Goal: Information Seeking & Learning: Learn about a topic

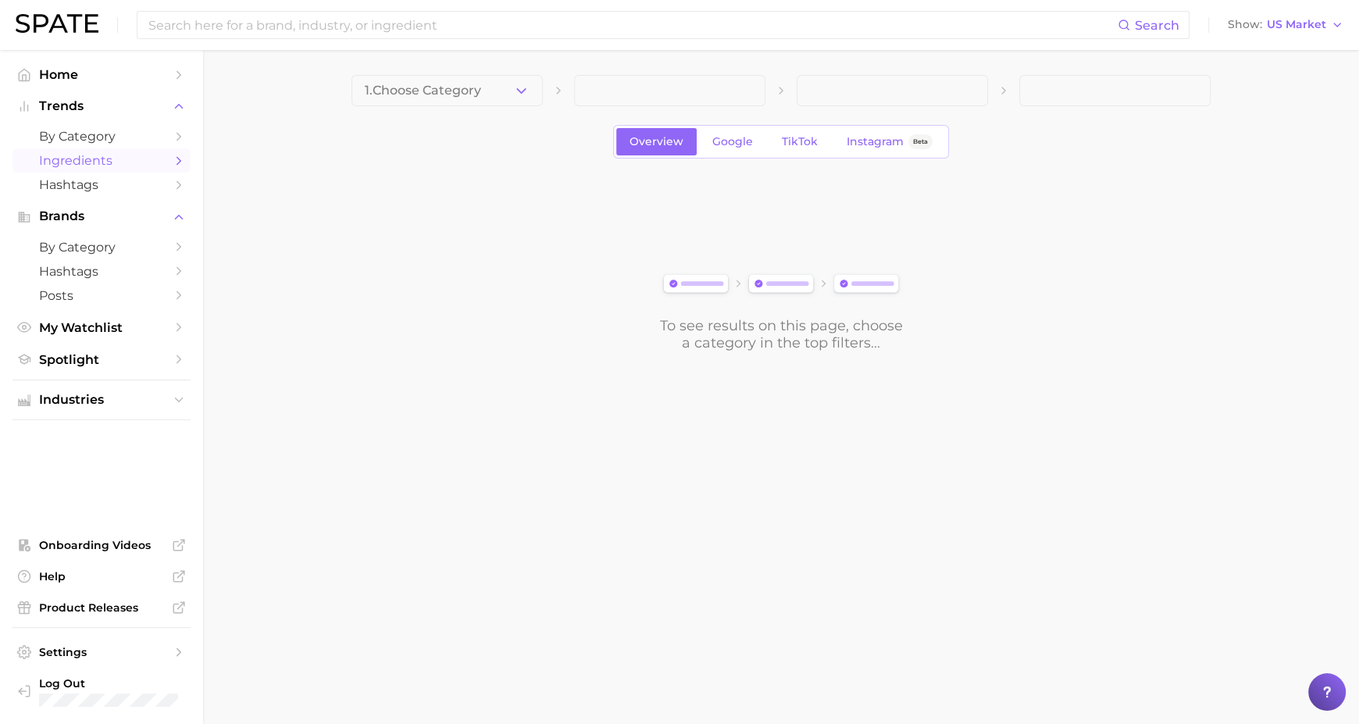
click at [66, 75] on span "Home" at bounding box center [101, 74] width 125 height 15
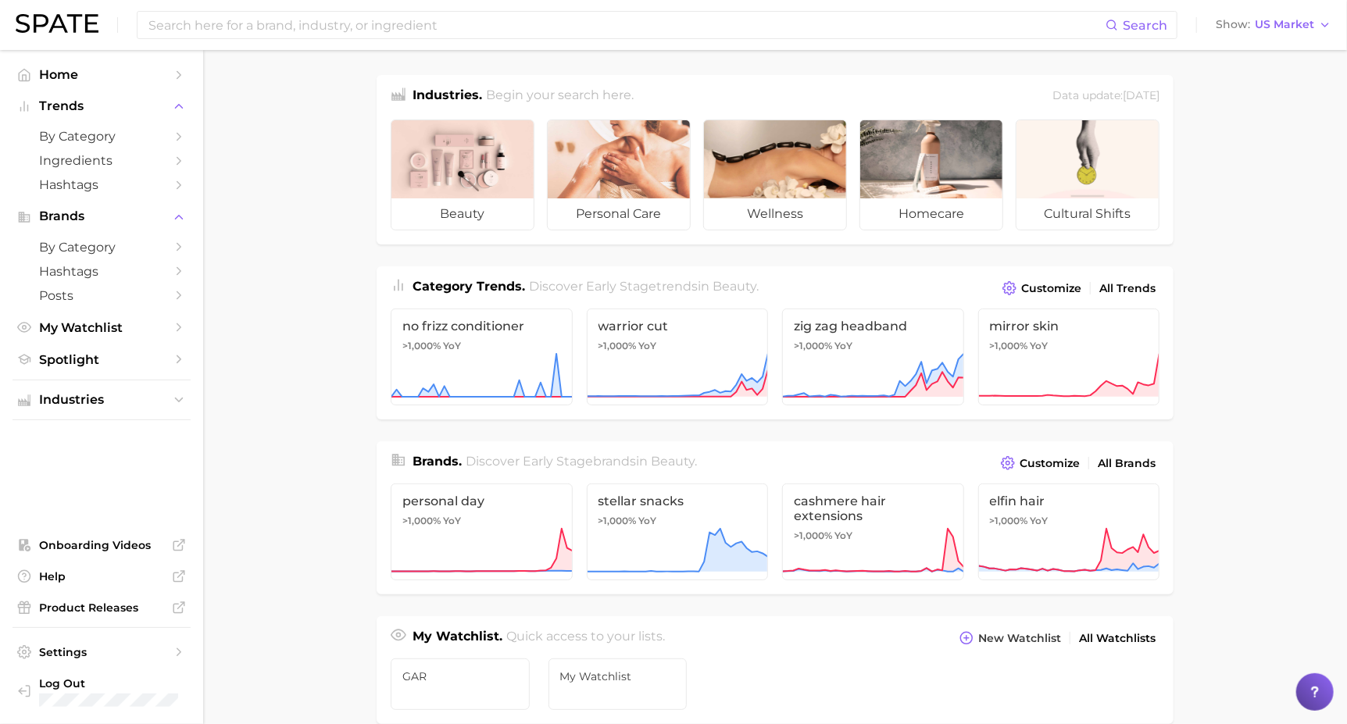
click at [67, 133] on span "by Category" at bounding box center [101, 136] width 125 height 15
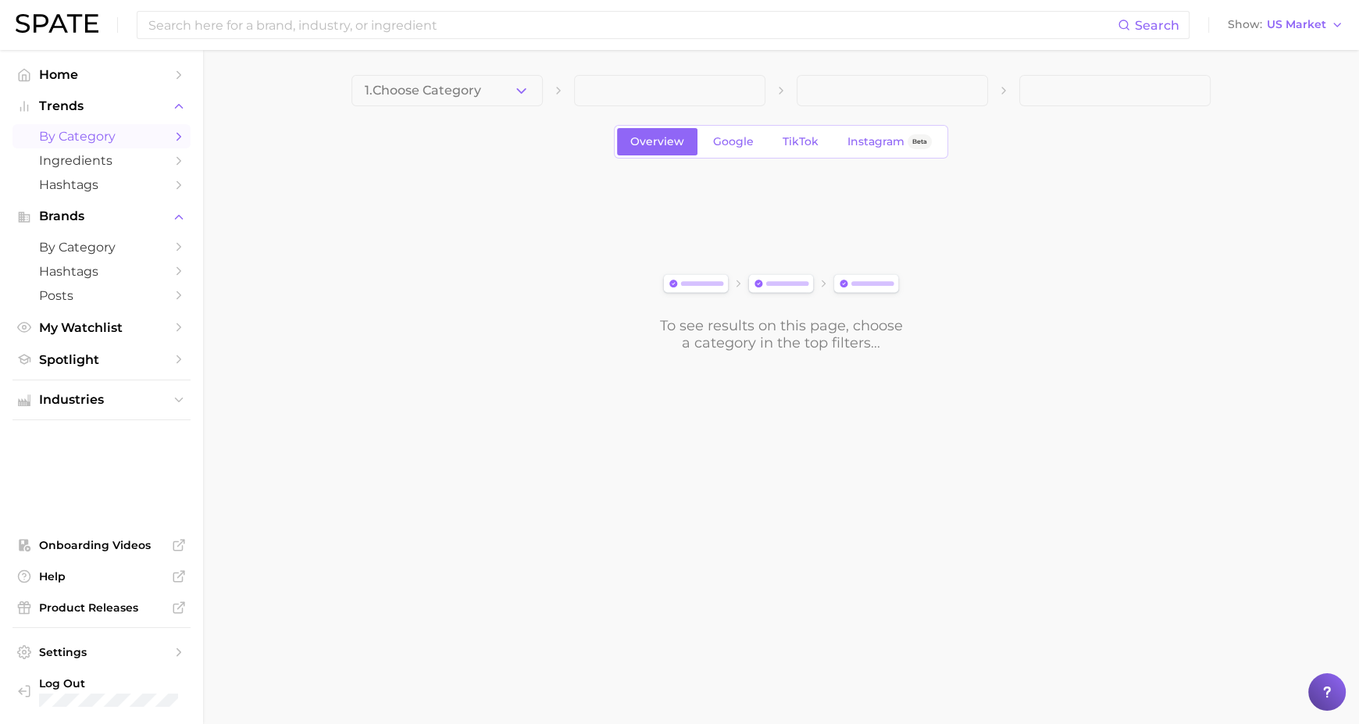
click at [67, 106] on span "Trends" at bounding box center [101, 106] width 125 height 14
click at [61, 67] on span "Home" at bounding box center [101, 74] width 125 height 15
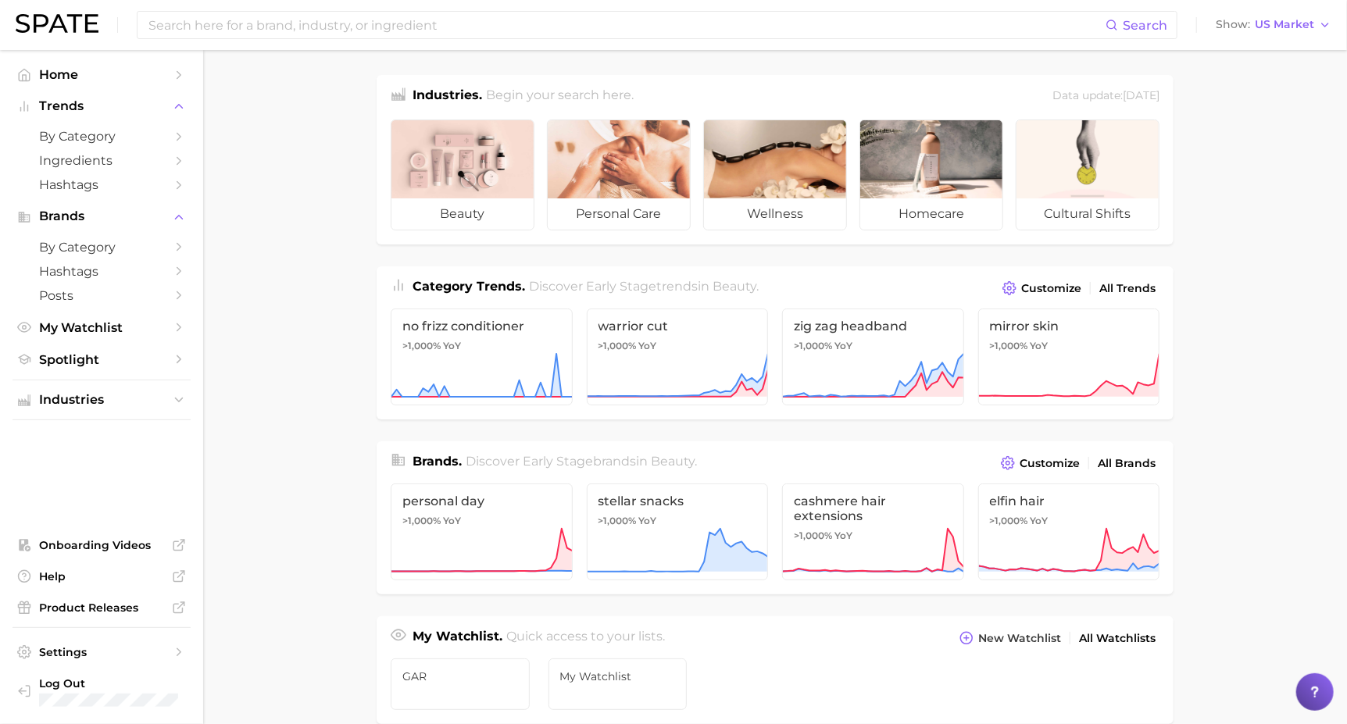
click at [87, 102] on span "Trends" at bounding box center [101, 106] width 125 height 14
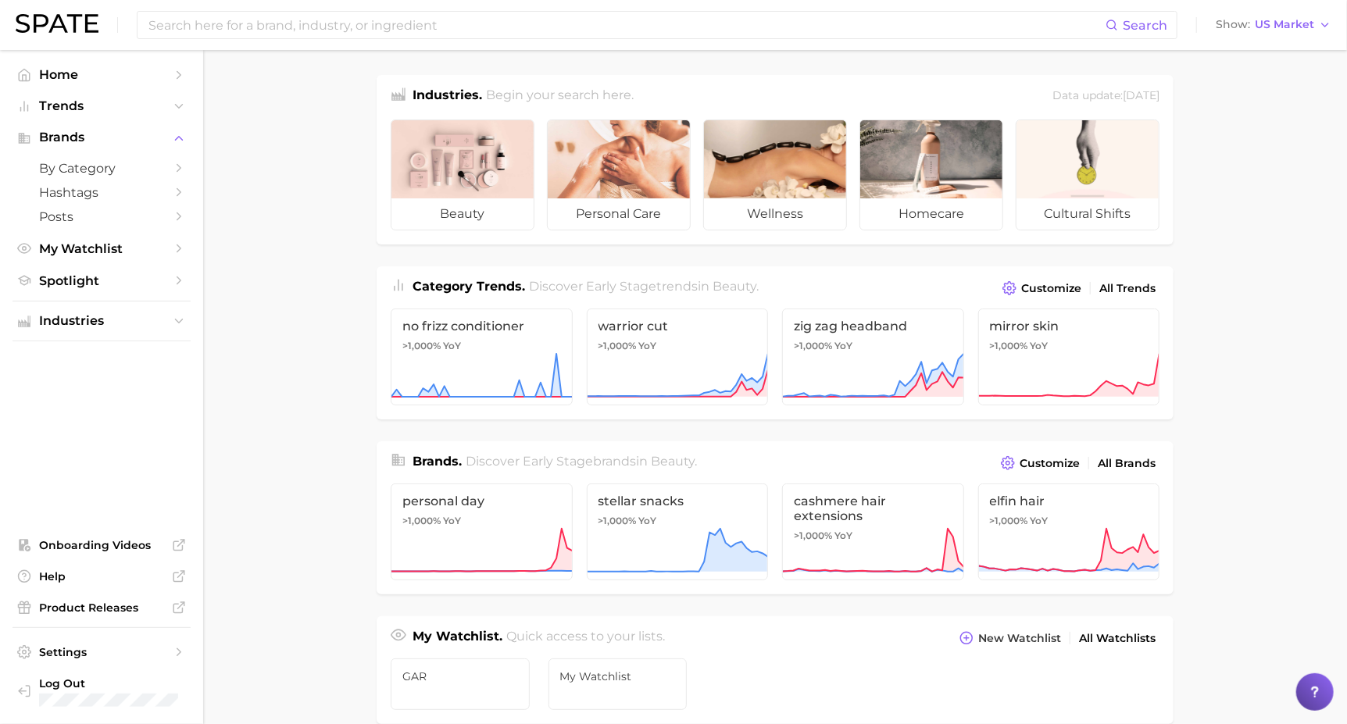
click at [87, 102] on span "Trends" at bounding box center [101, 106] width 125 height 14
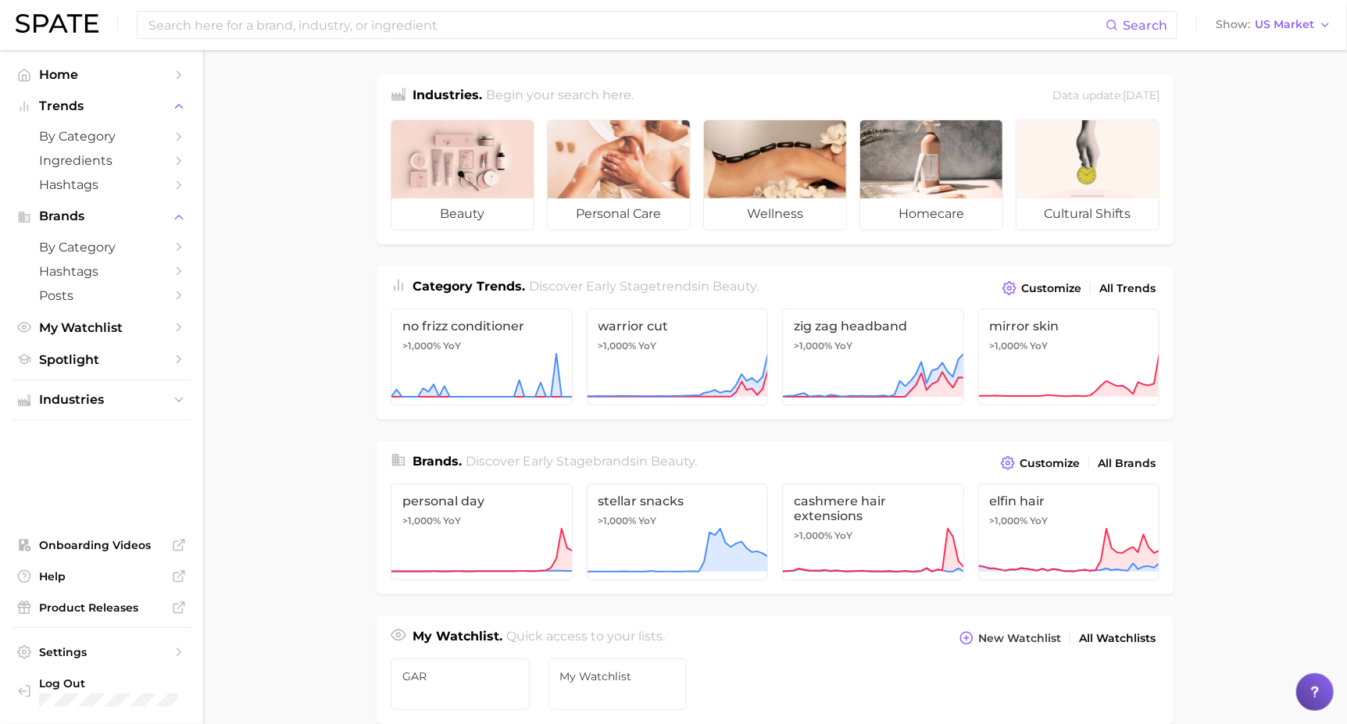
click at [101, 134] on span "by Category" at bounding box center [101, 136] width 125 height 15
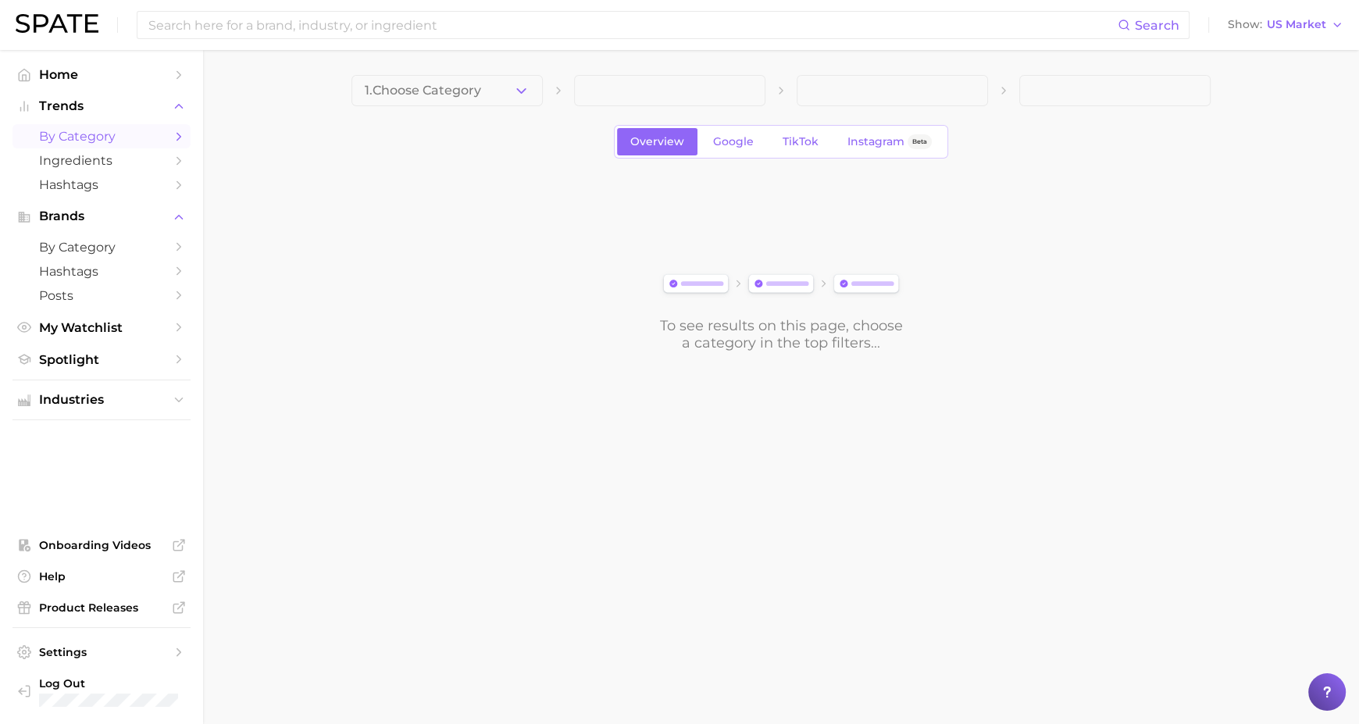
click at [517, 88] on polyline "button" at bounding box center [521, 90] width 9 height 4
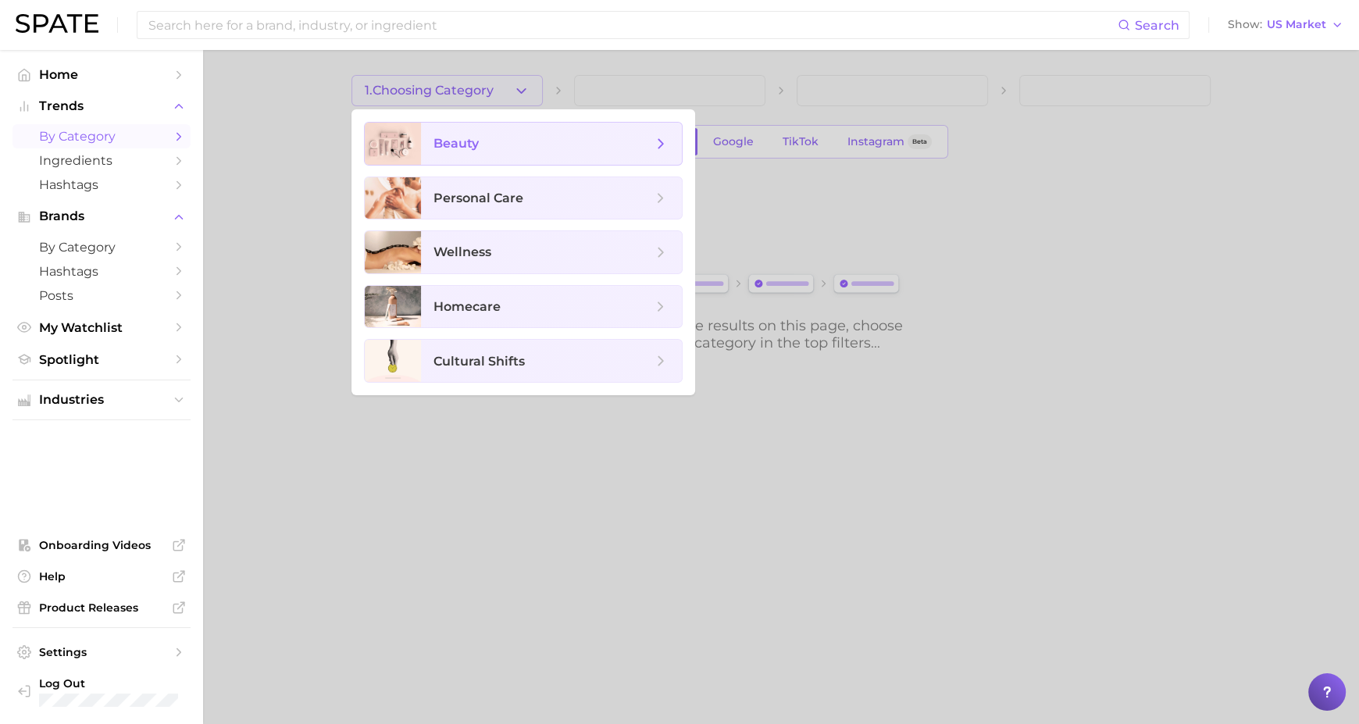
click at [458, 137] on span "beauty" at bounding box center [456, 143] width 45 height 15
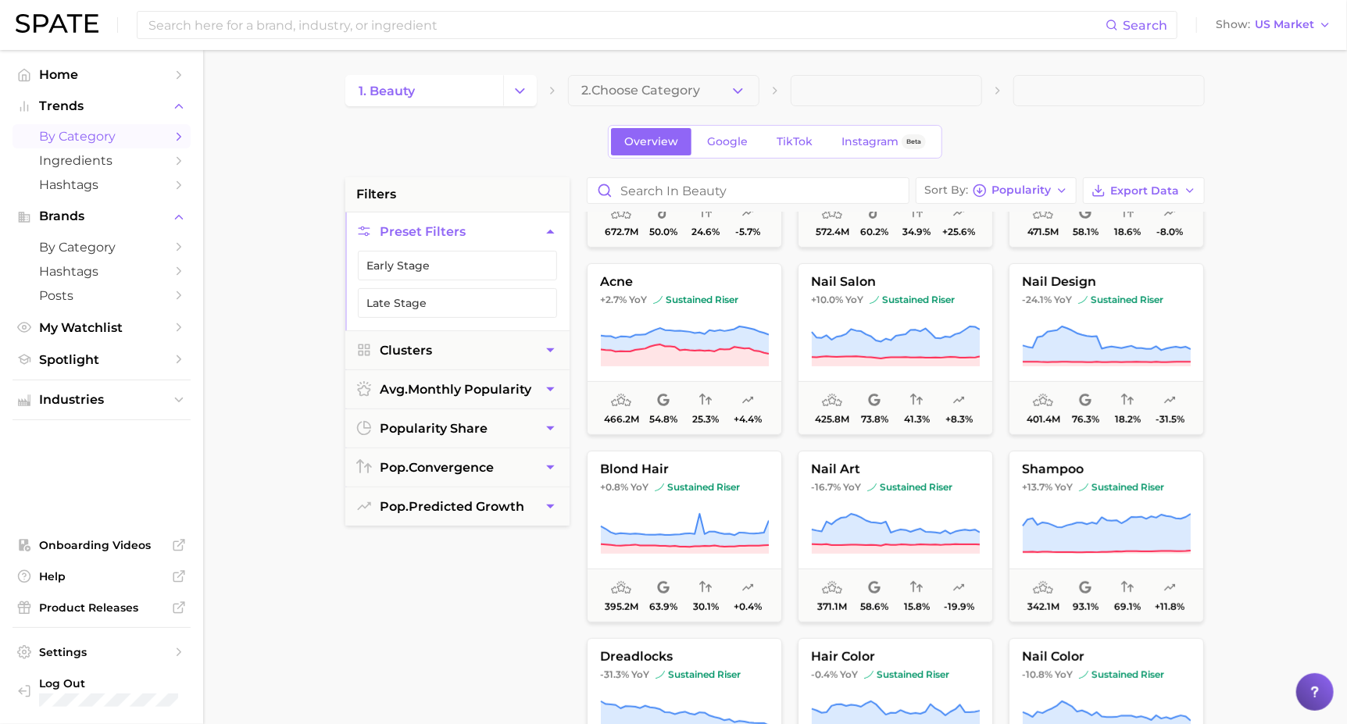
scroll to position [351, 0]
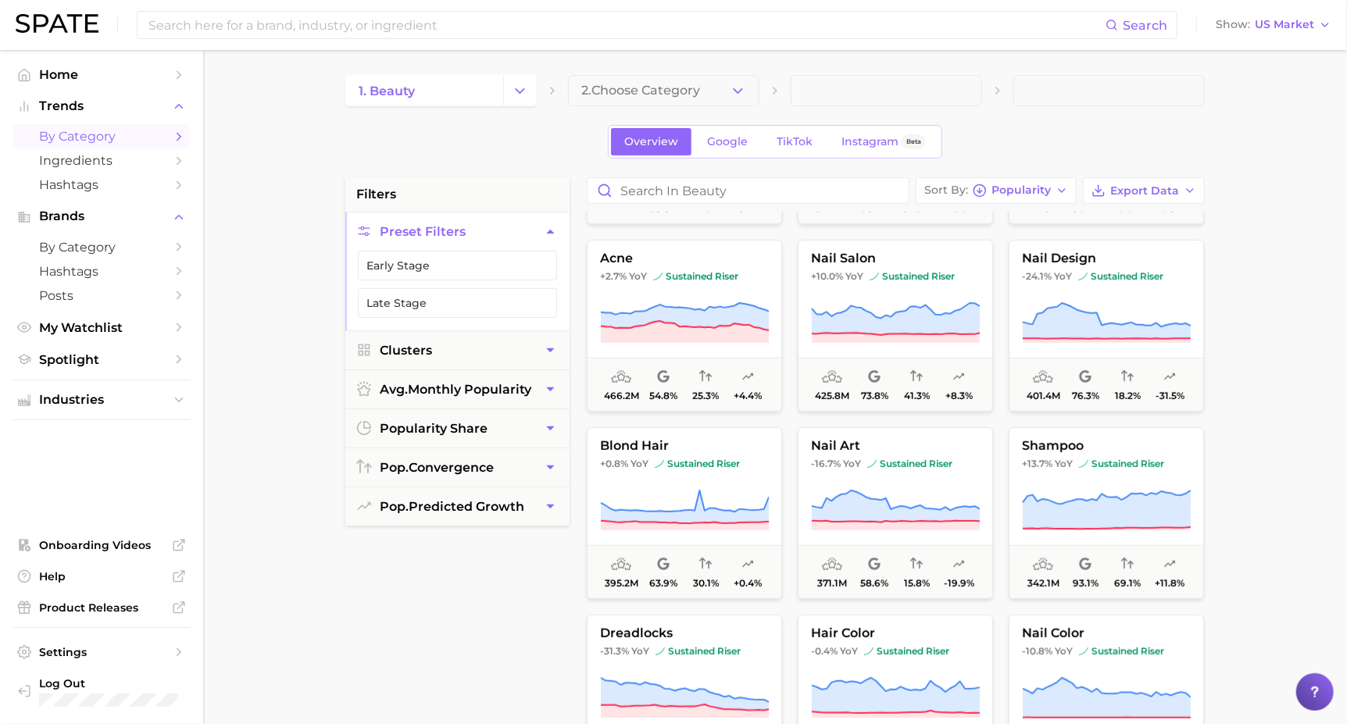
click at [548, 352] on icon "button" at bounding box center [550, 350] width 16 height 16
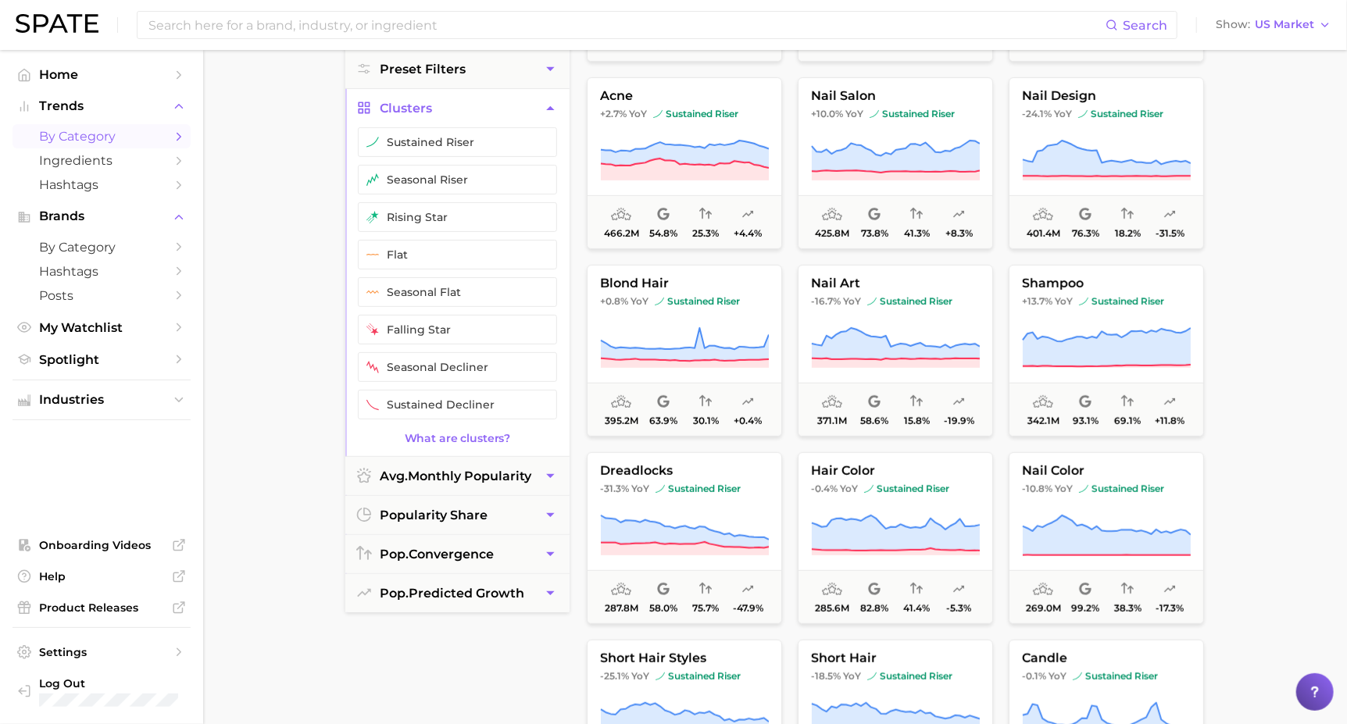
scroll to position [170, 0]
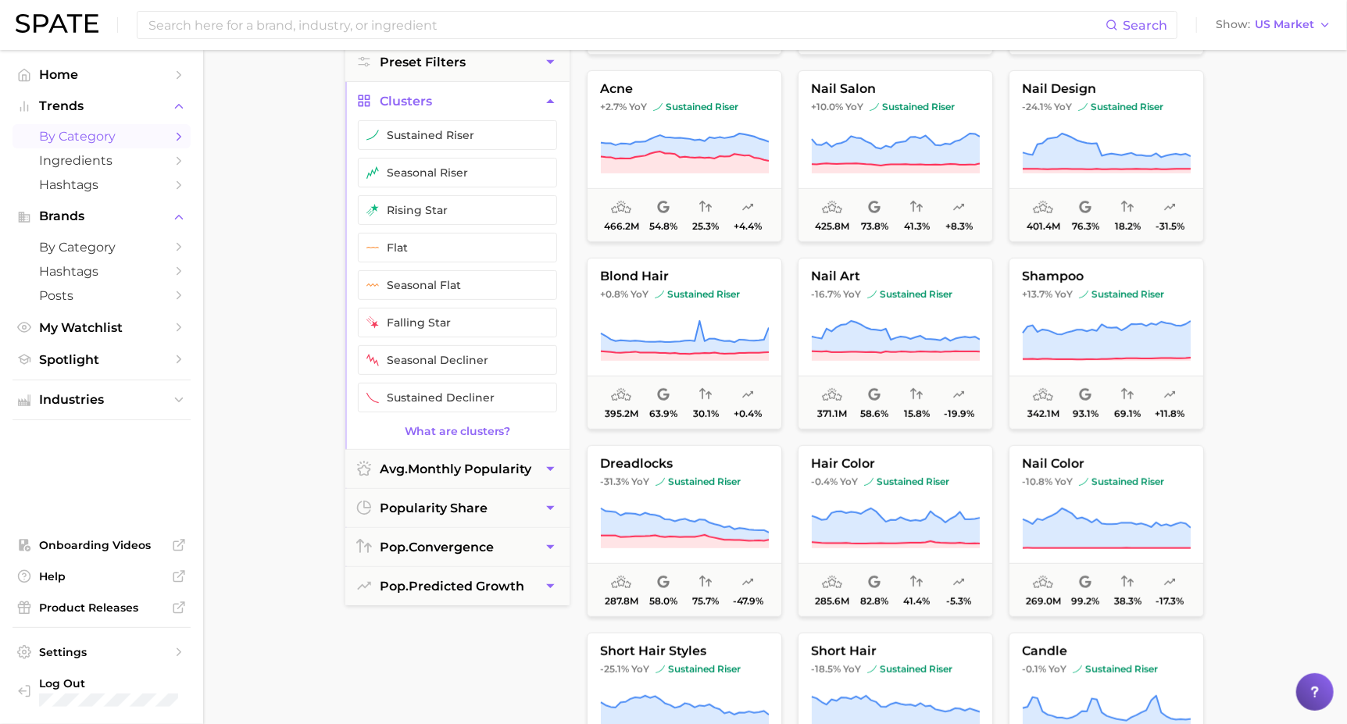
click at [460, 462] on span "avg. monthly popularity" at bounding box center [456, 469] width 152 height 15
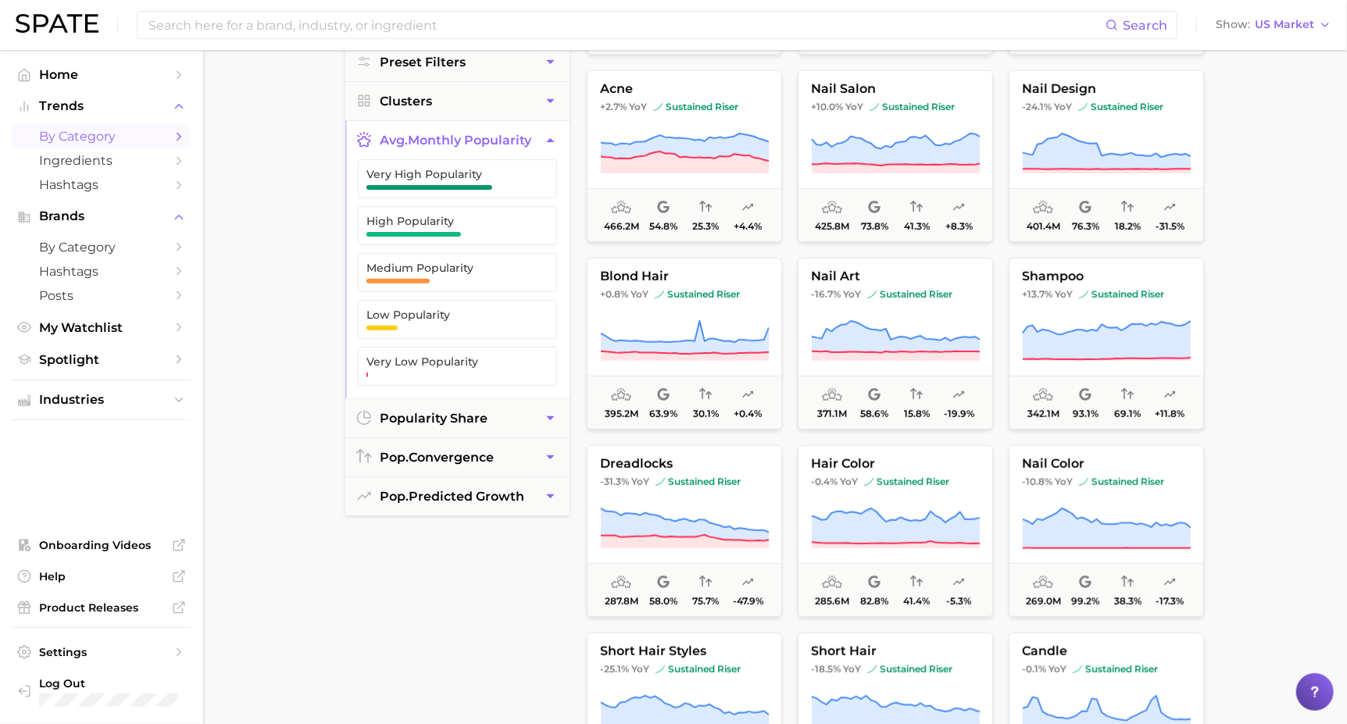
click at [418, 217] on span "High Popularity" at bounding box center [444, 221] width 157 height 12
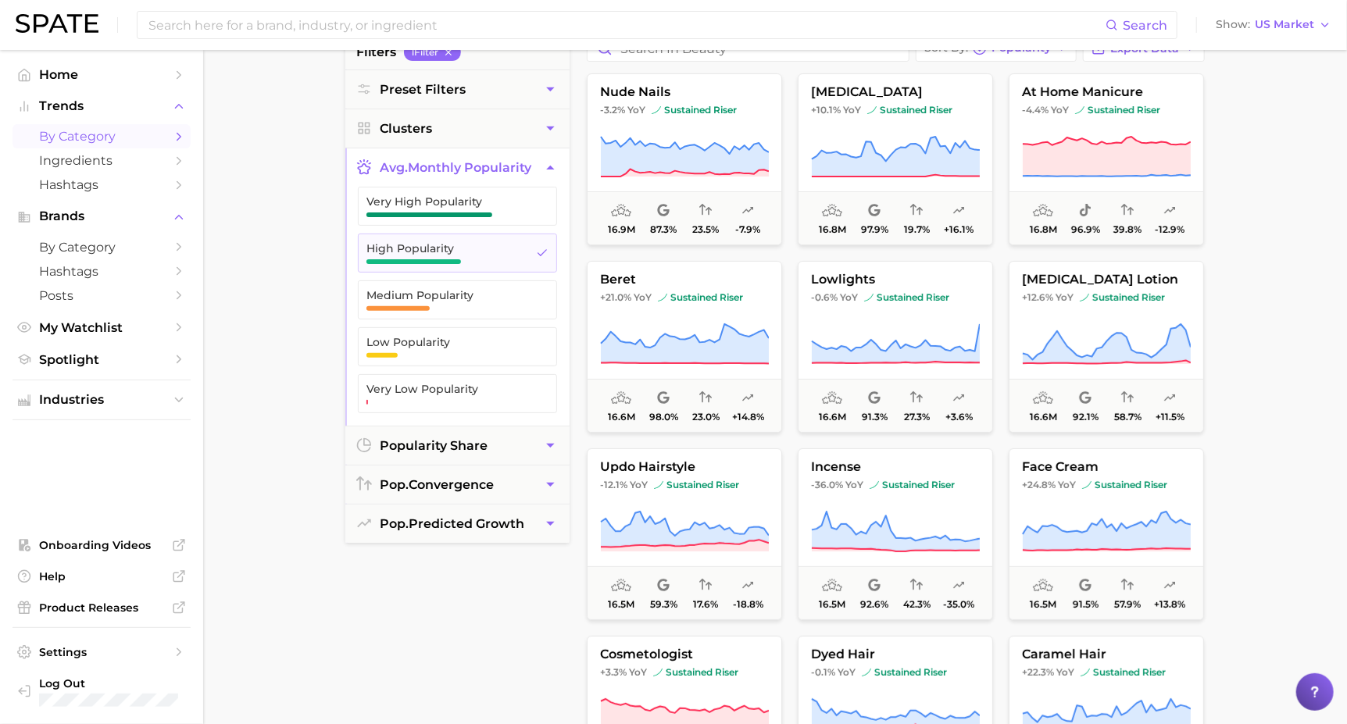
scroll to position [141, 0]
click at [477, 452] on button "popularity share" at bounding box center [457, 446] width 224 height 38
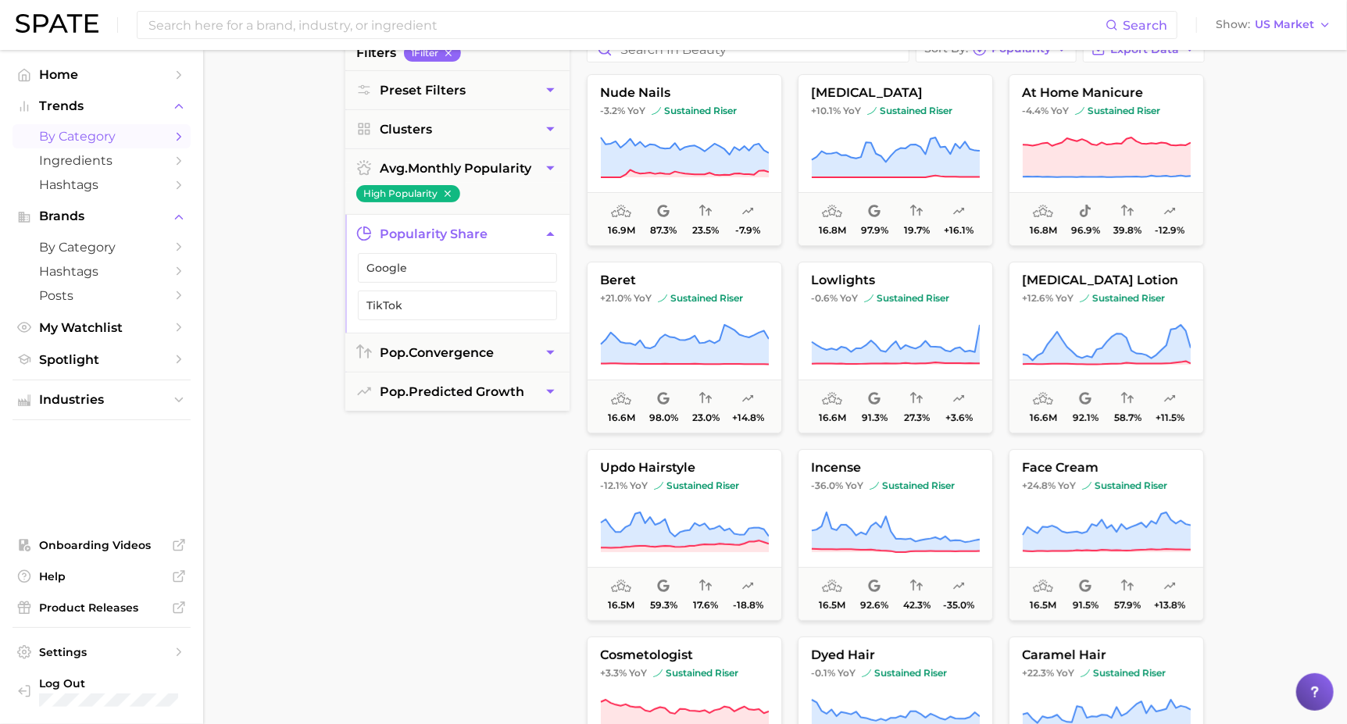
click at [419, 345] on span "pop. convergence" at bounding box center [437, 352] width 114 height 15
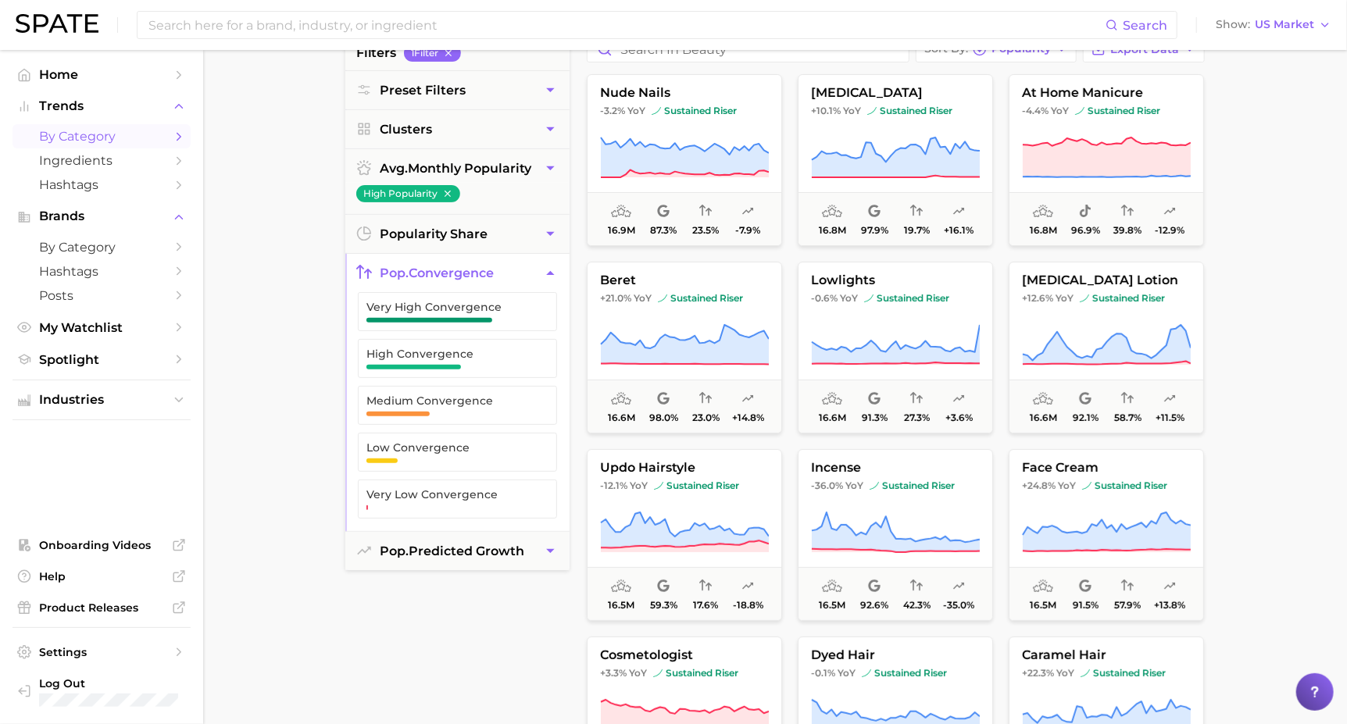
click at [414, 550] on span "pop. predicted growth" at bounding box center [452, 551] width 145 height 15
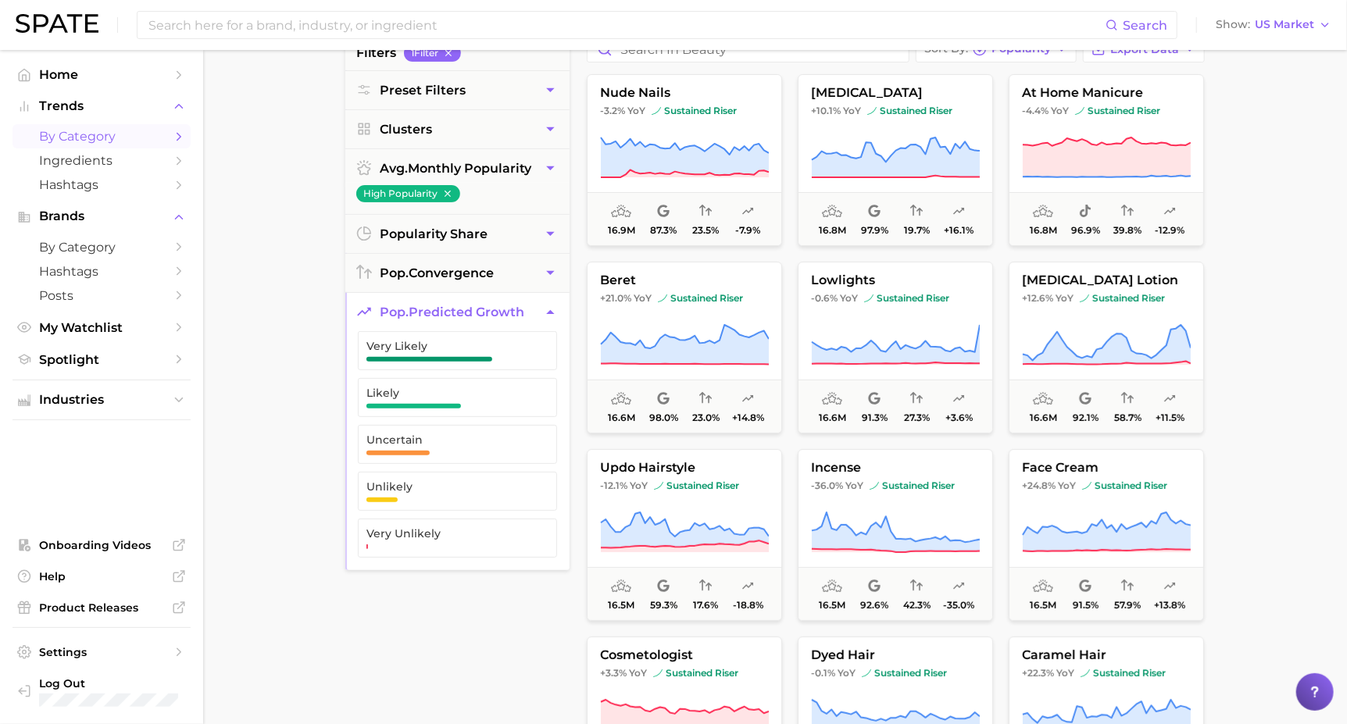
click at [427, 360] on span "button" at bounding box center [429, 359] width 126 height 5
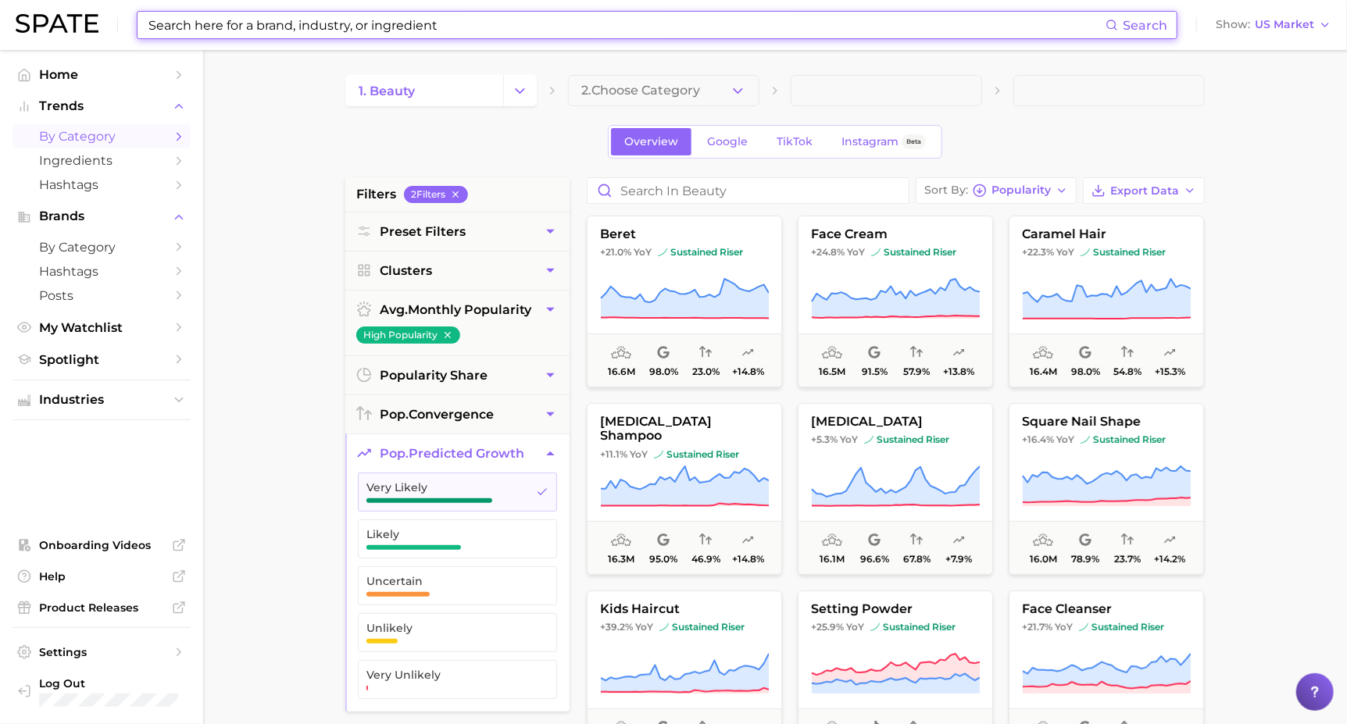
click at [227, 20] on input at bounding box center [626, 25] width 958 height 27
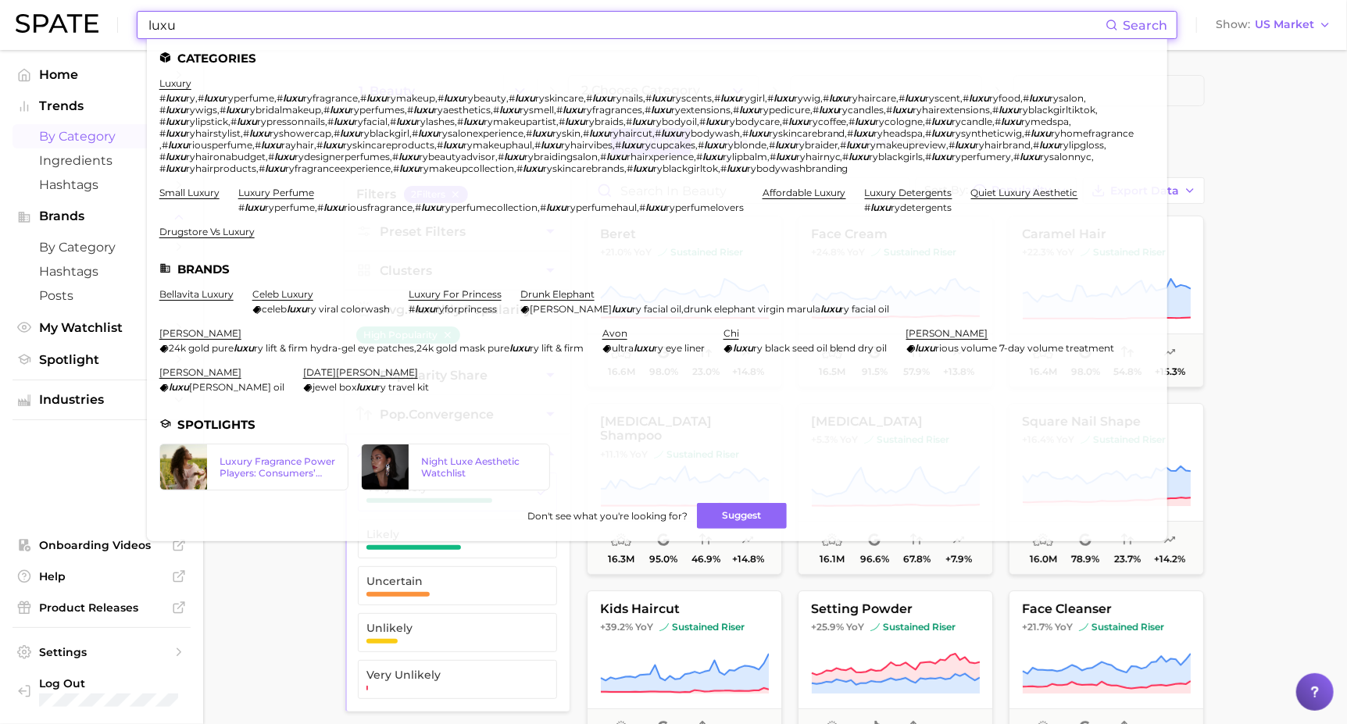
type input "luxu"
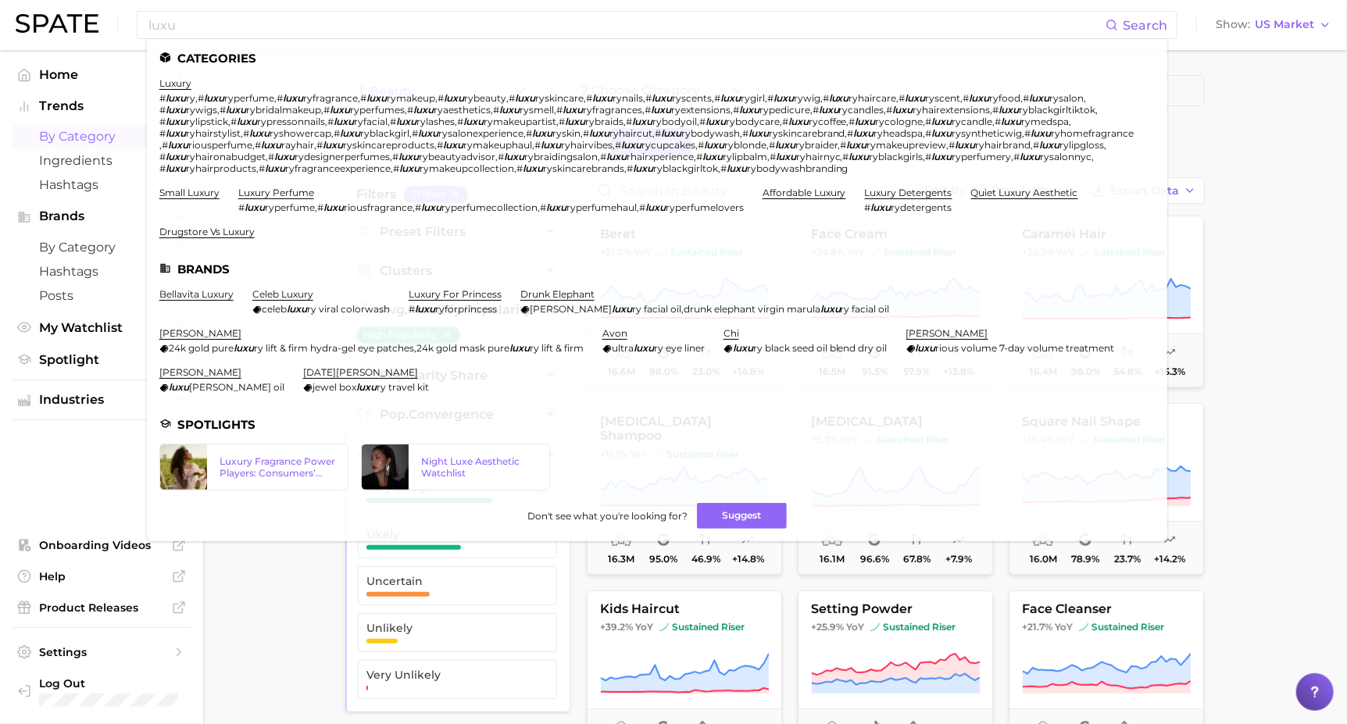
click at [59, 67] on span "Home" at bounding box center [101, 74] width 125 height 15
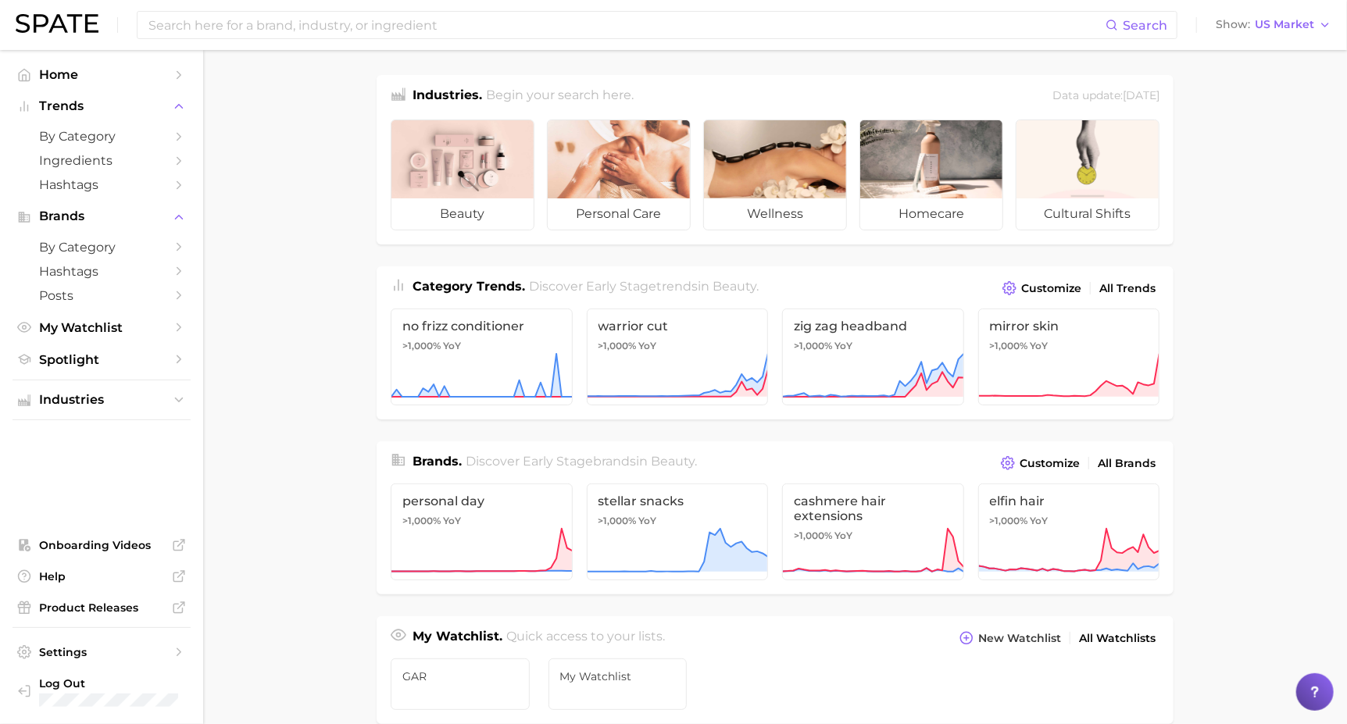
click at [202, 30] on input at bounding box center [626, 25] width 958 height 27
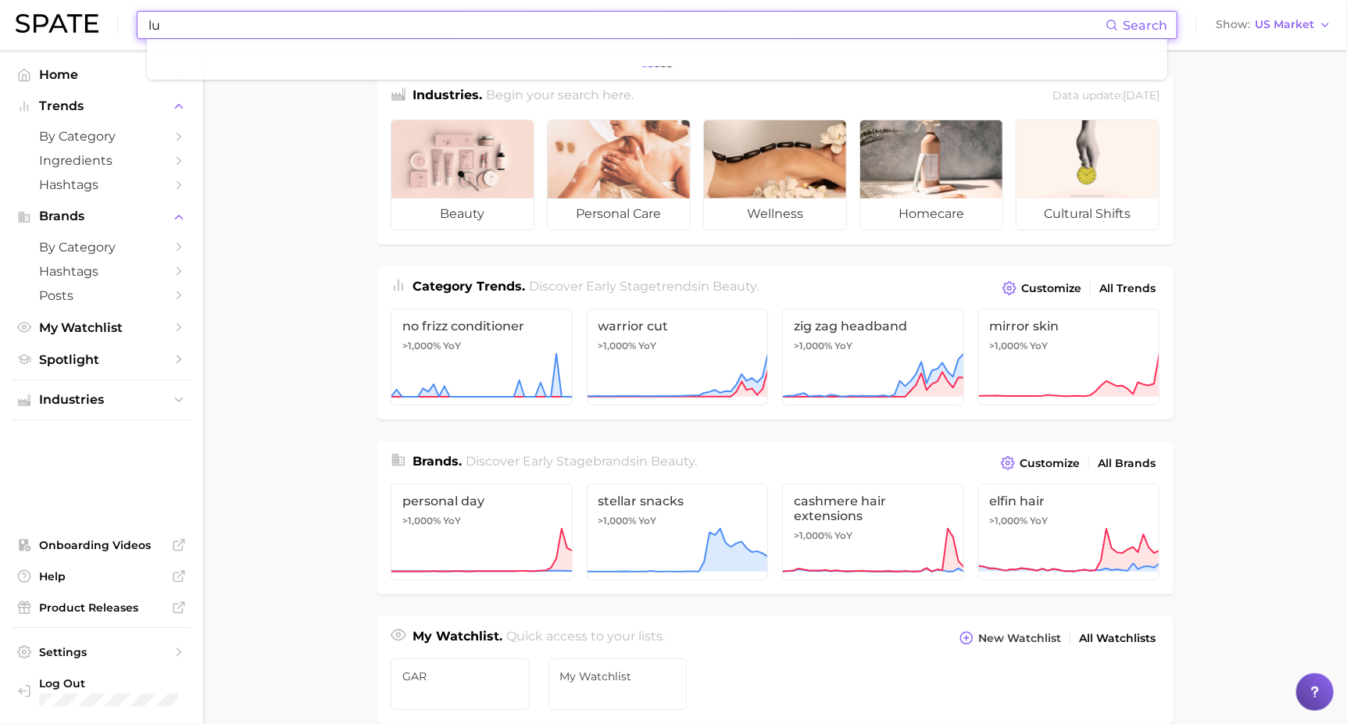
type input "l"
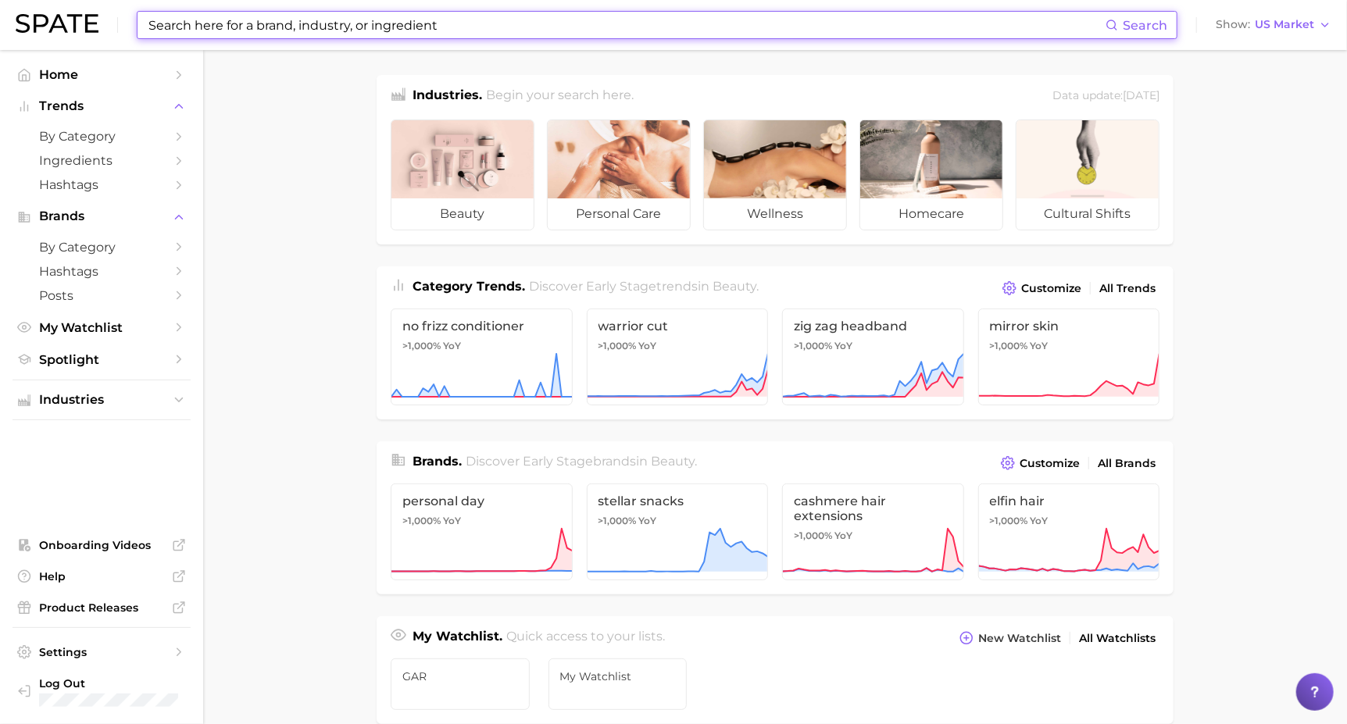
click at [105, 160] on span "Ingredients" at bounding box center [101, 160] width 125 height 15
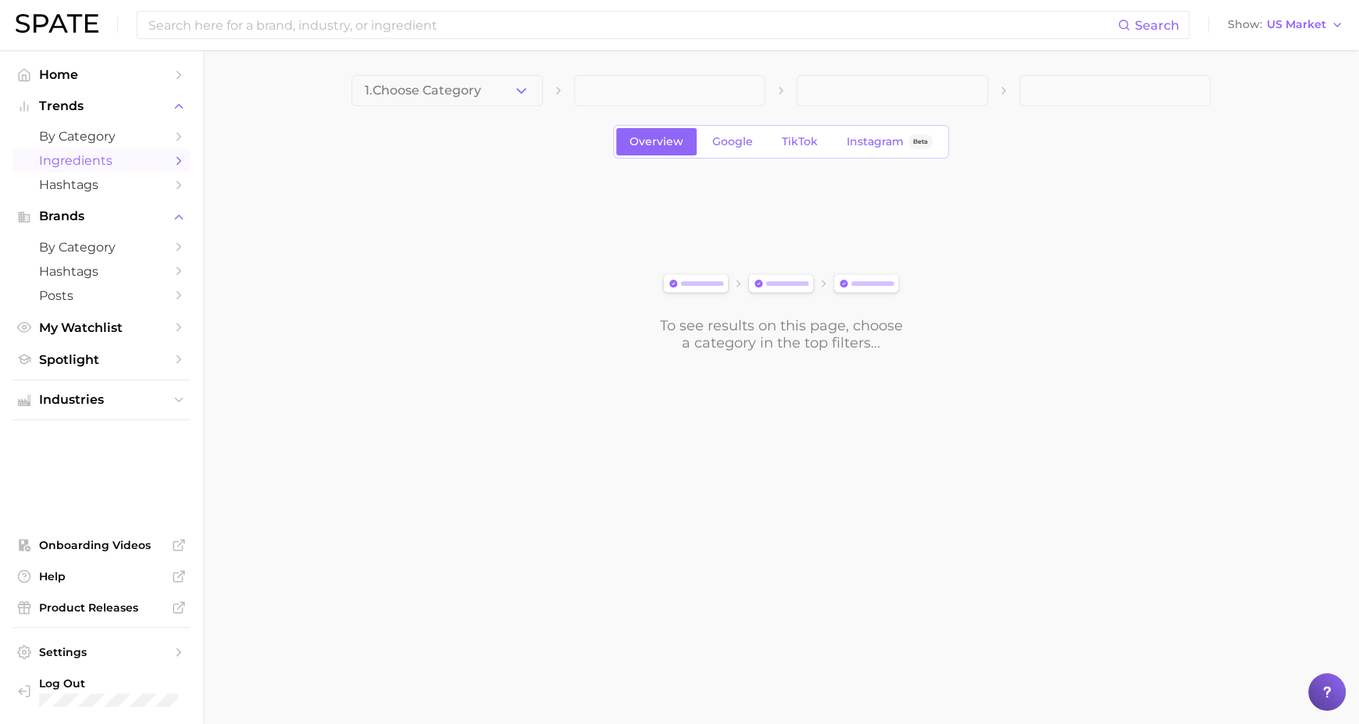
click at [382, 100] on button "1. Choose Category" at bounding box center [447, 90] width 191 height 31
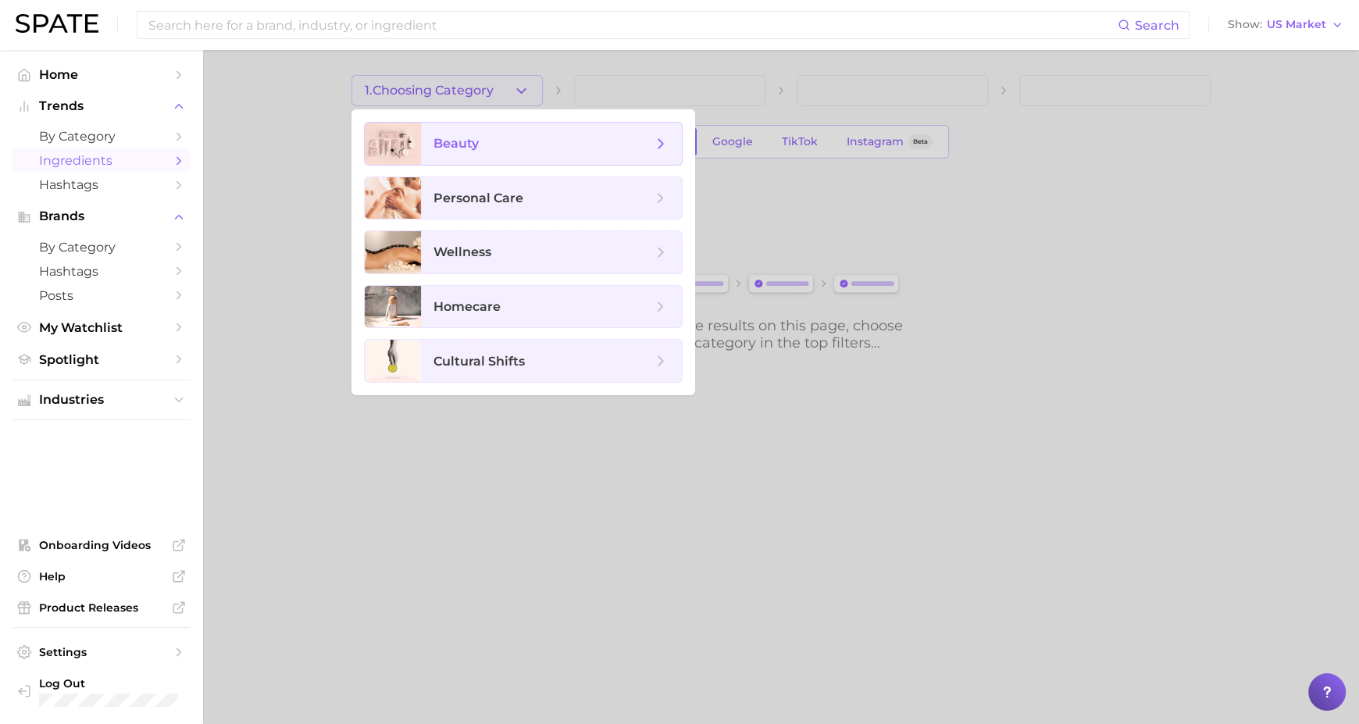
click at [444, 126] on span "beauty" at bounding box center [551, 144] width 261 height 42
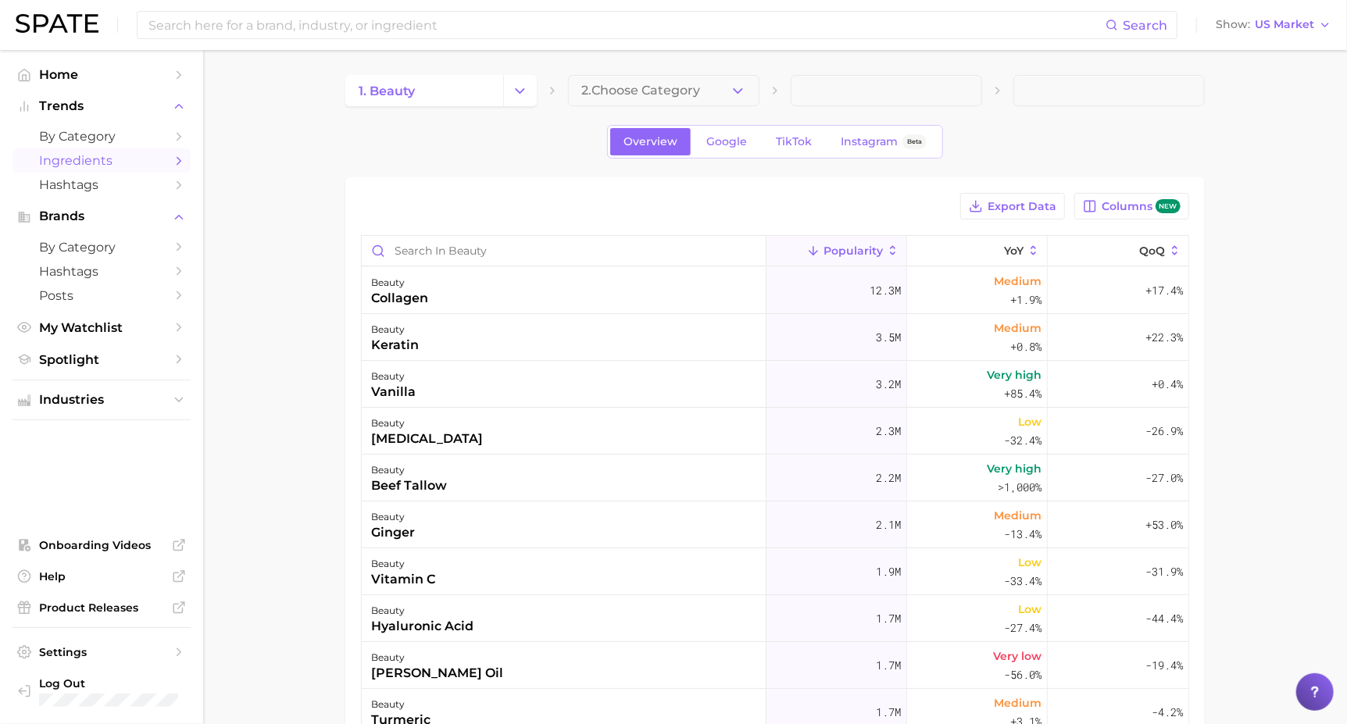
click at [730, 144] on span "Google" at bounding box center [726, 141] width 41 height 13
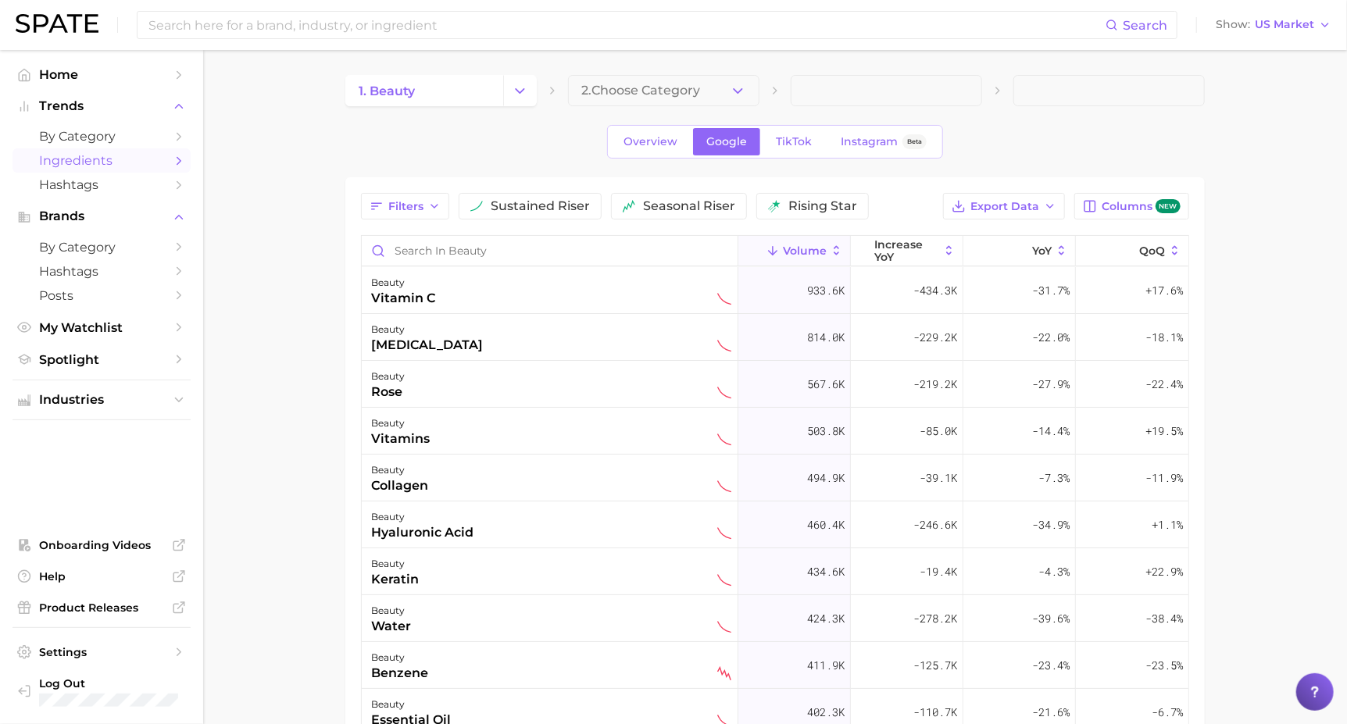
click at [809, 138] on link "TikTok" at bounding box center [793, 141] width 62 height 27
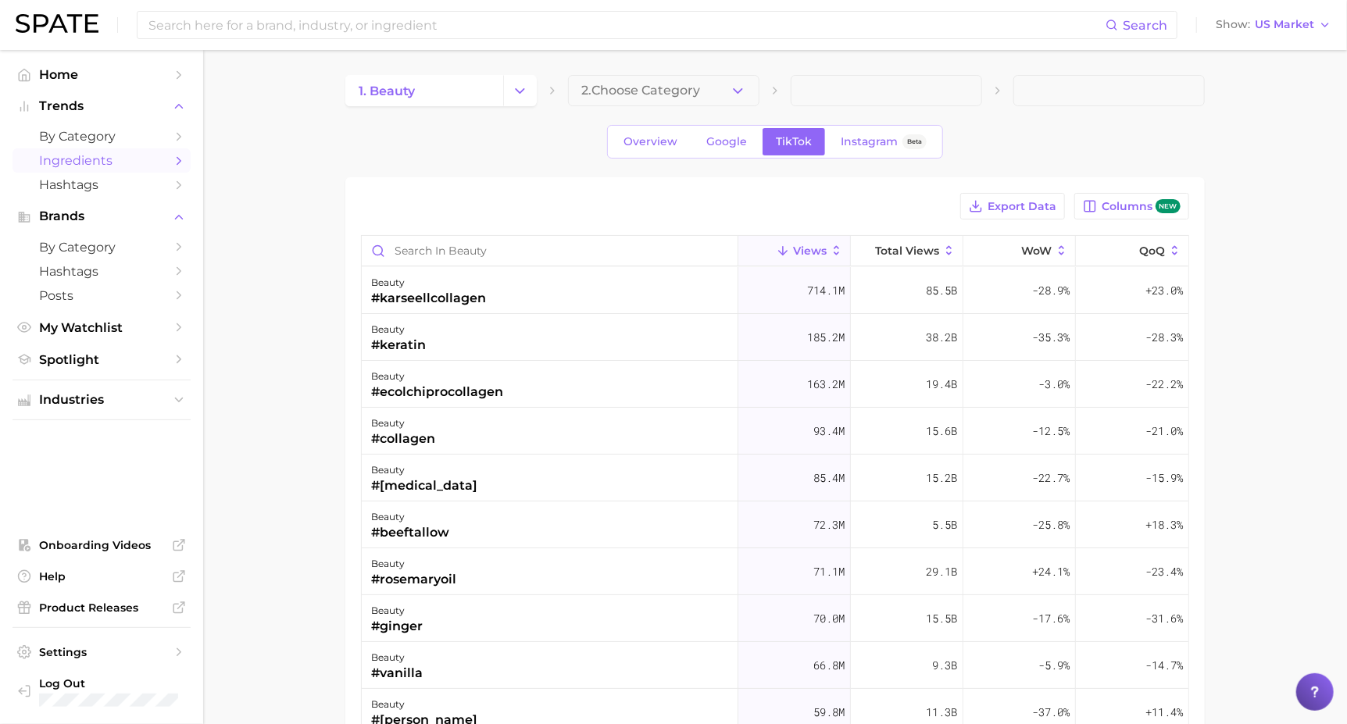
click at [869, 137] on span "Instagram" at bounding box center [869, 141] width 57 height 13
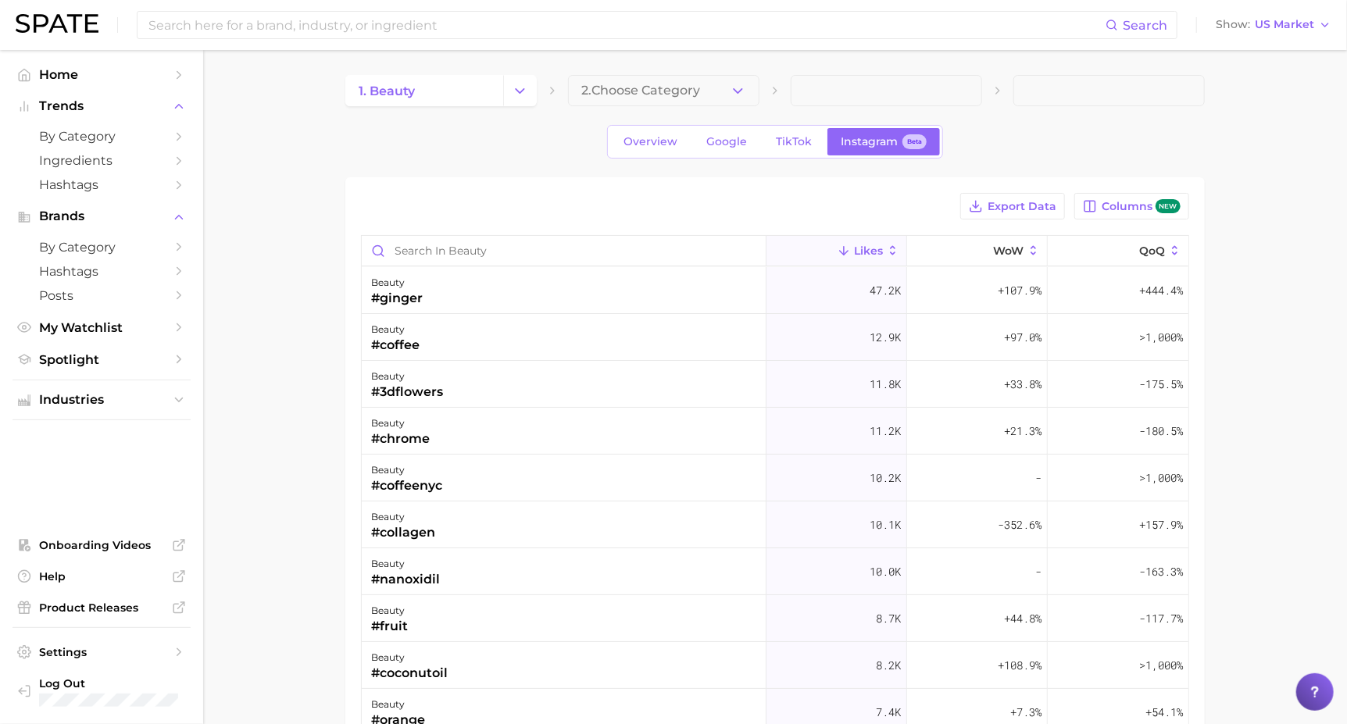
click at [223, 31] on input at bounding box center [626, 25] width 958 height 27
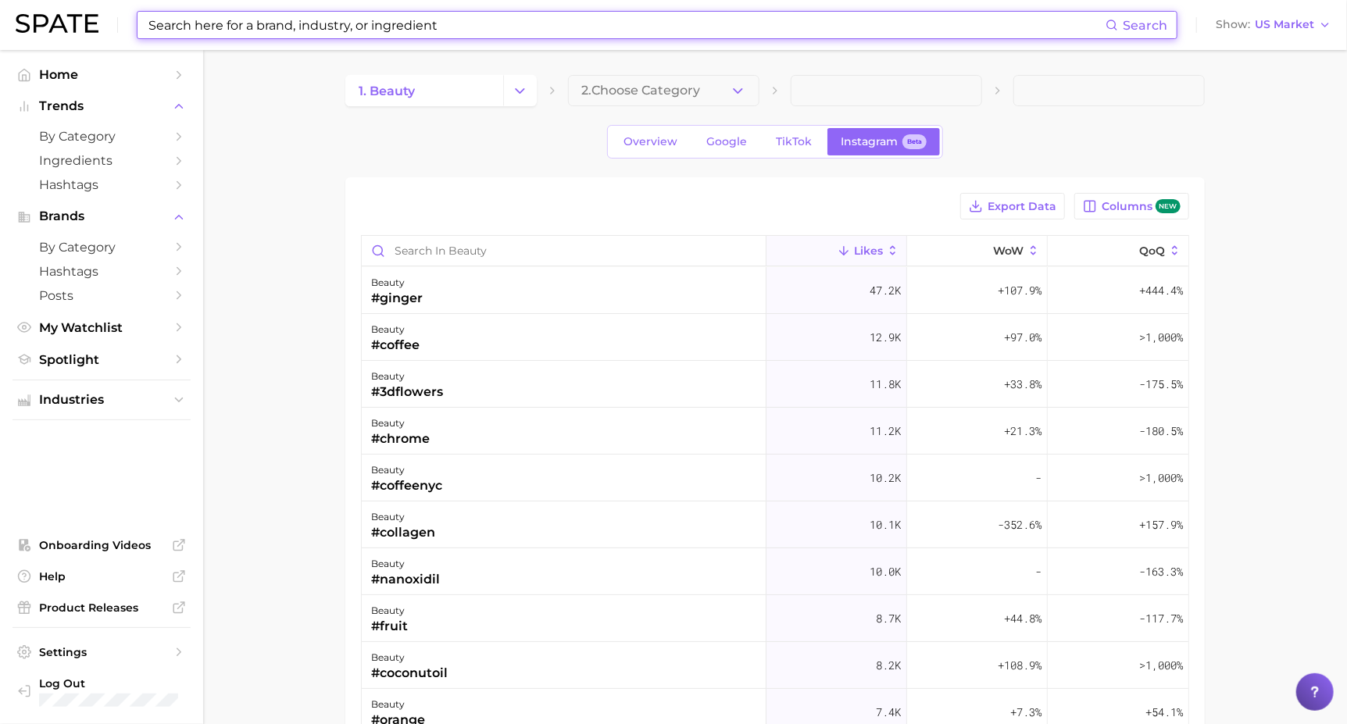
click at [81, 193] on link "Hashtags" at bounding box center [101, 185] width 178 height 24
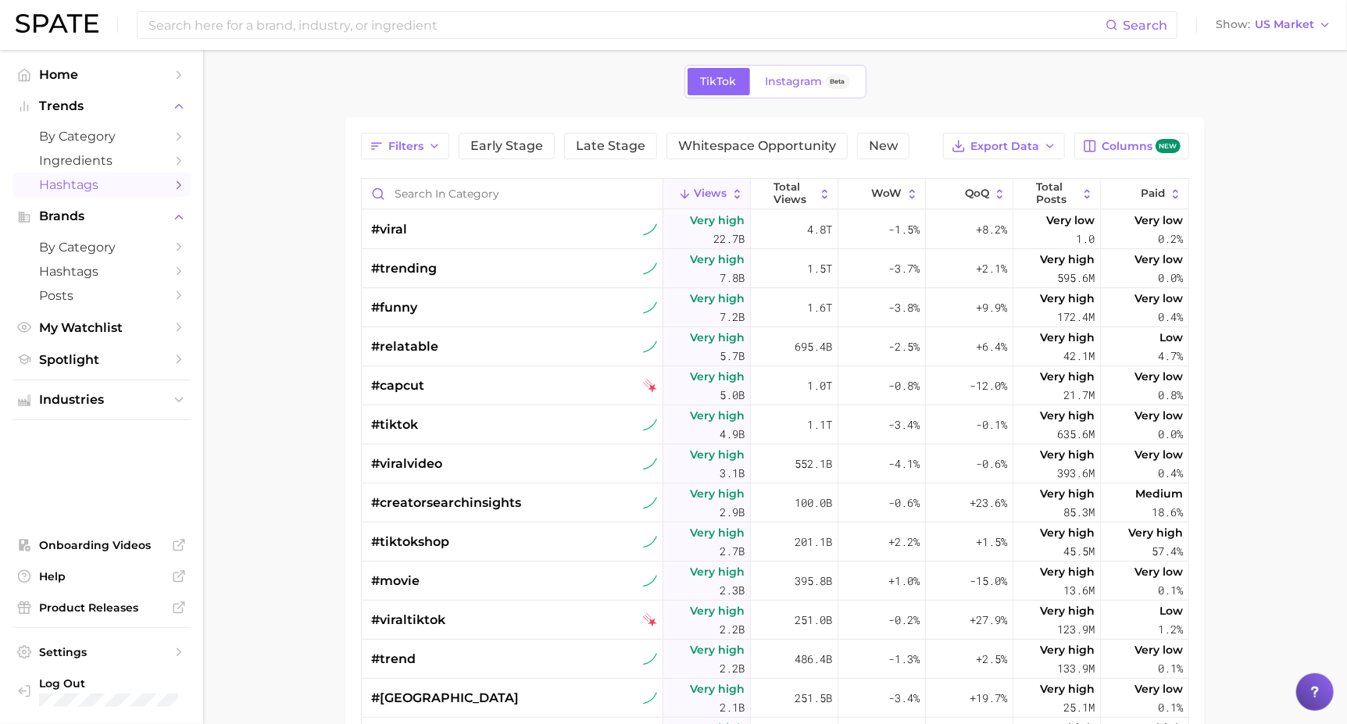
scroll to position [59, 0]
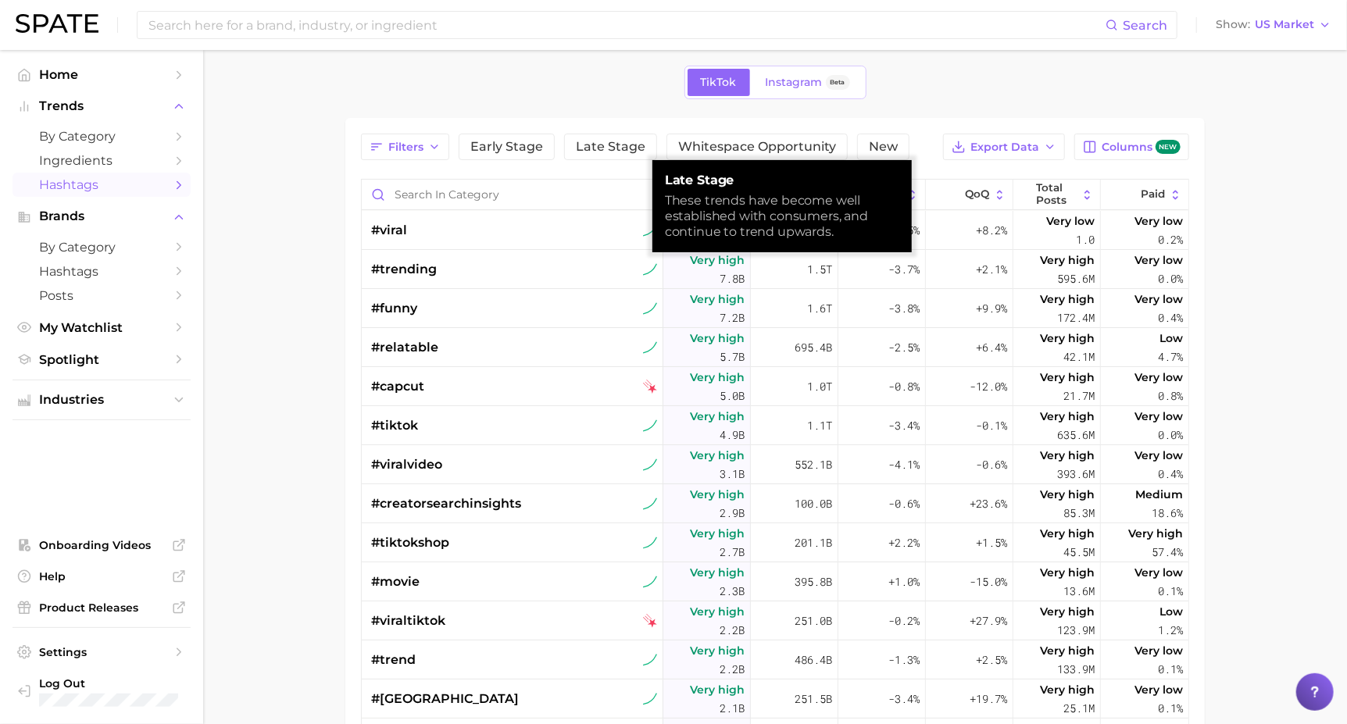
click at [591, 141] on span "Late Stage" at bounding box center [611, 147] width 70 height 12
